Goal: Check status: Check status

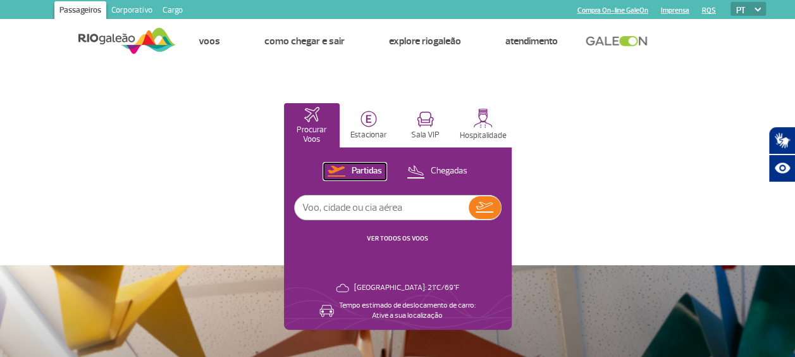
click at [367, 171] on p "Partidas" at bounding box center [367, 171] width 30 height 12
click at [374, 205] on input "text" at bounding box center [382, 207] width 174 height 24
type input "gol"
click at [484, 210] on img at bounding box center [484, 207] width 18 height 11
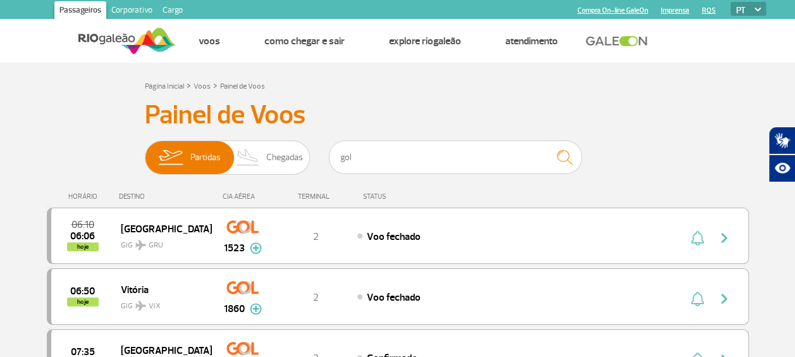
scroll to position [125, 0]
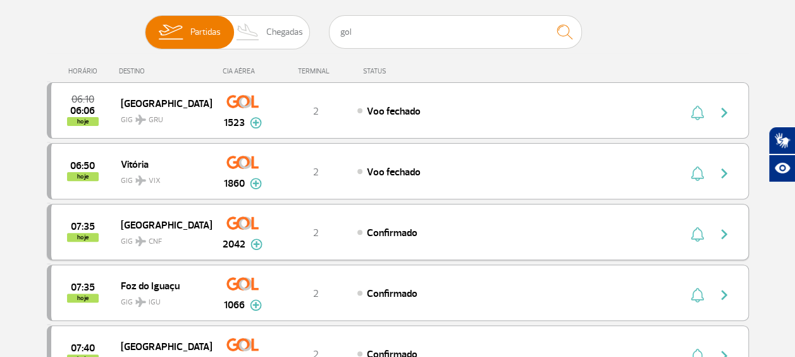
click at [259, 240] on img at bounding box center [256, 243] width 12 height 11
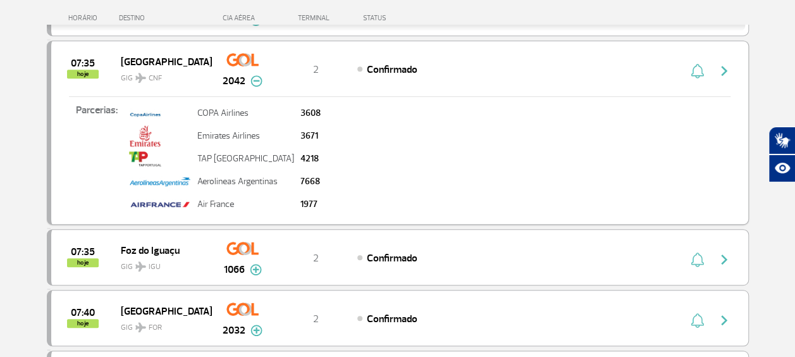
scroll to position [178, 0]
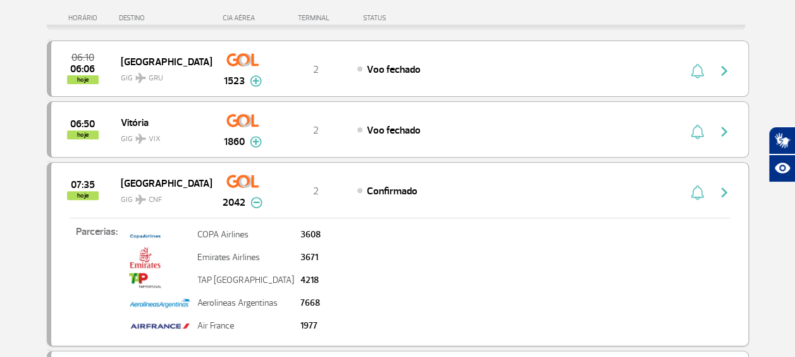
click at [723, 189] on img "button" at bounding box center [723, 192] width 15 height 15
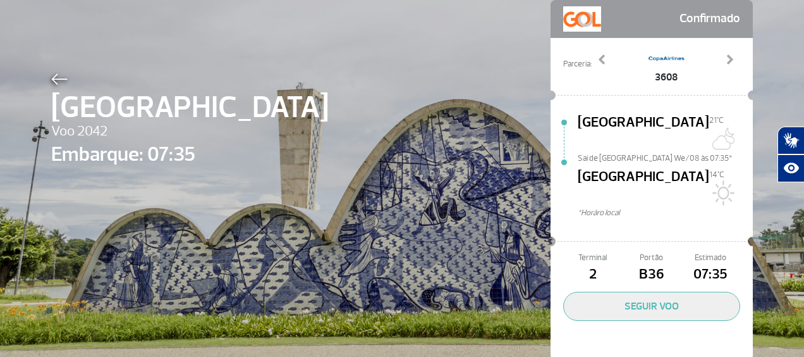
scroll to position [76, 0]
